Goal: Information Seeking & Learning: Learn about a topic

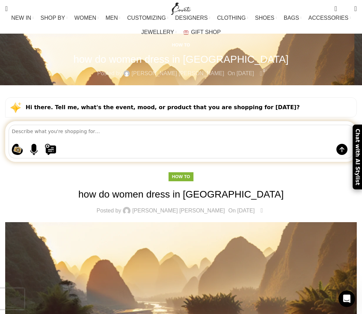
click at [86, 144] on button at bounding box center [188, 149] width 286 height 11
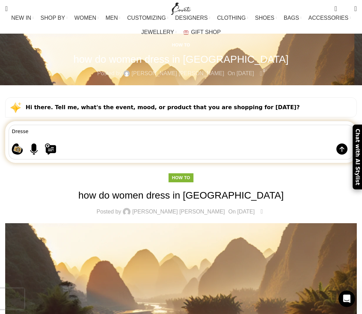
type textarea "Dresses"
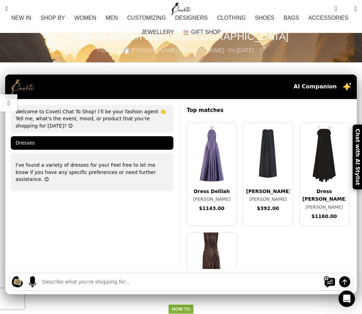
scroll to position [22, 0]
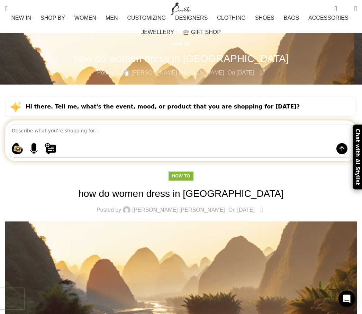
click at [77, 143] on button at bounding box center [188, 148] width 286 height 11
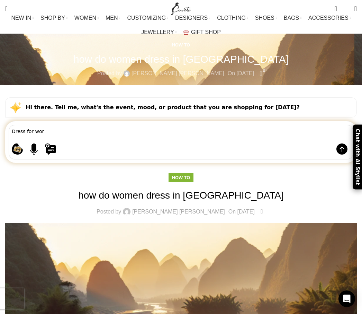
type textarea "Dress for work"
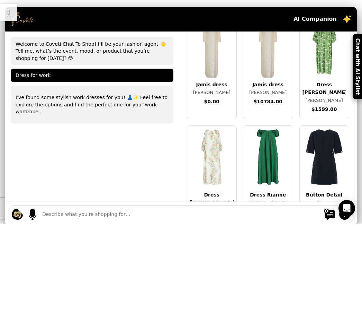
scroll to position [1117, 0]
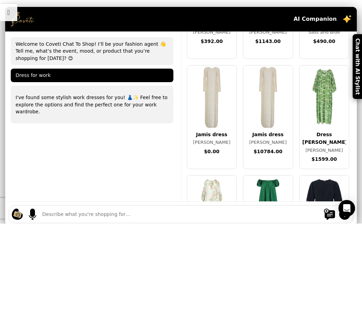
click at [271, 229] on div "[PERSON_NAME]" at bounding box center [268, 232] width 44 height 7
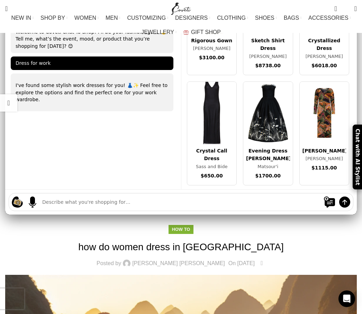
scroll to position [3517, 0]
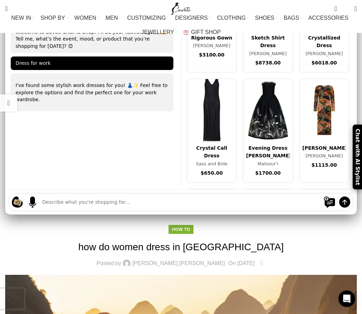
click at [228, 260] on time "On [DATE]" at bounding box center [241, 263] width 26 height 6
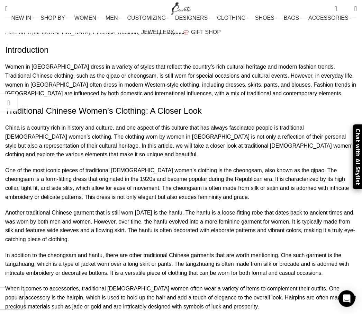
scroll to position [718, 0]
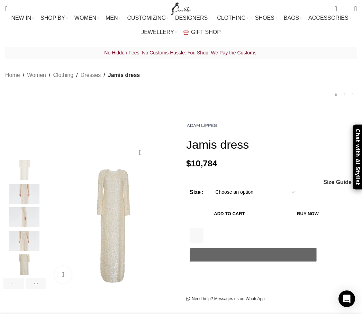
scroll to position [0, 77]
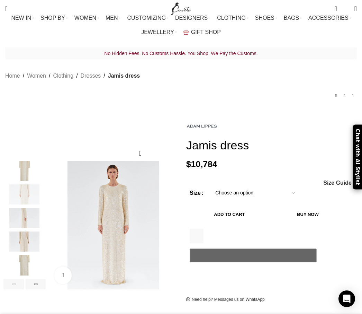
click at [28, 185] on img "2 / 6" at bounding box center [24, 194] width 42 height 20
